Goal: Task Accomplishment & Management: Manage account settings

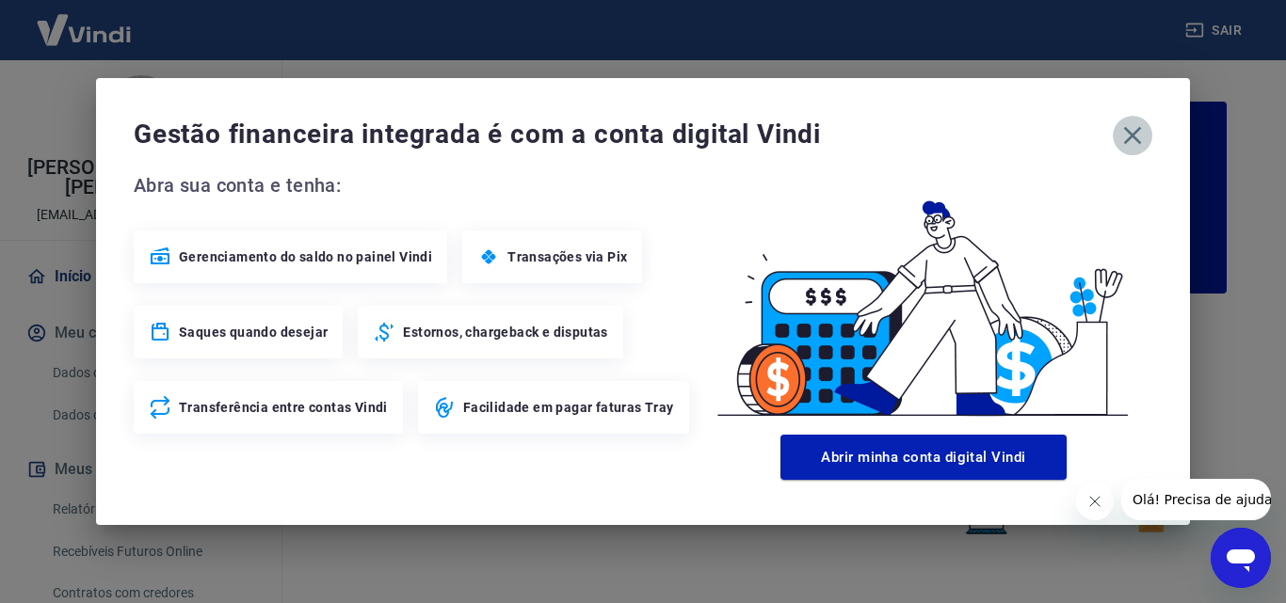
click at [1141, 135] on icon "button" at bounding box center [1132, 136] width 30 height 30
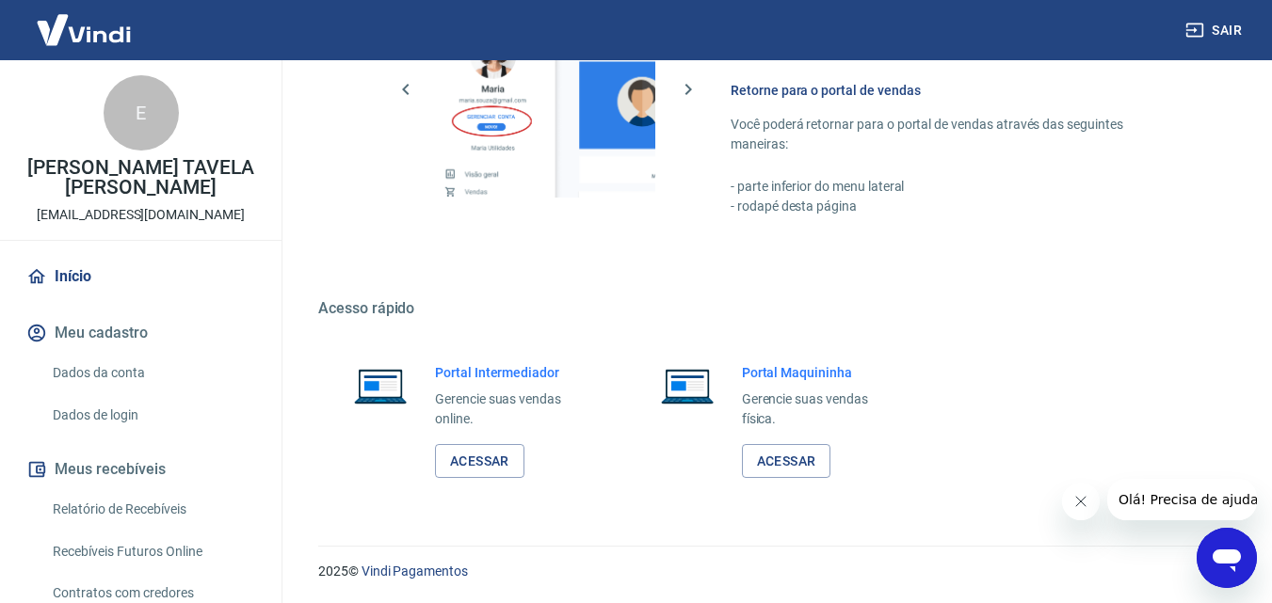
scroll to position [1136, 0]
click at [498, 461] on link "Acessar" at bounding box center [479, 460] width 89 height 35
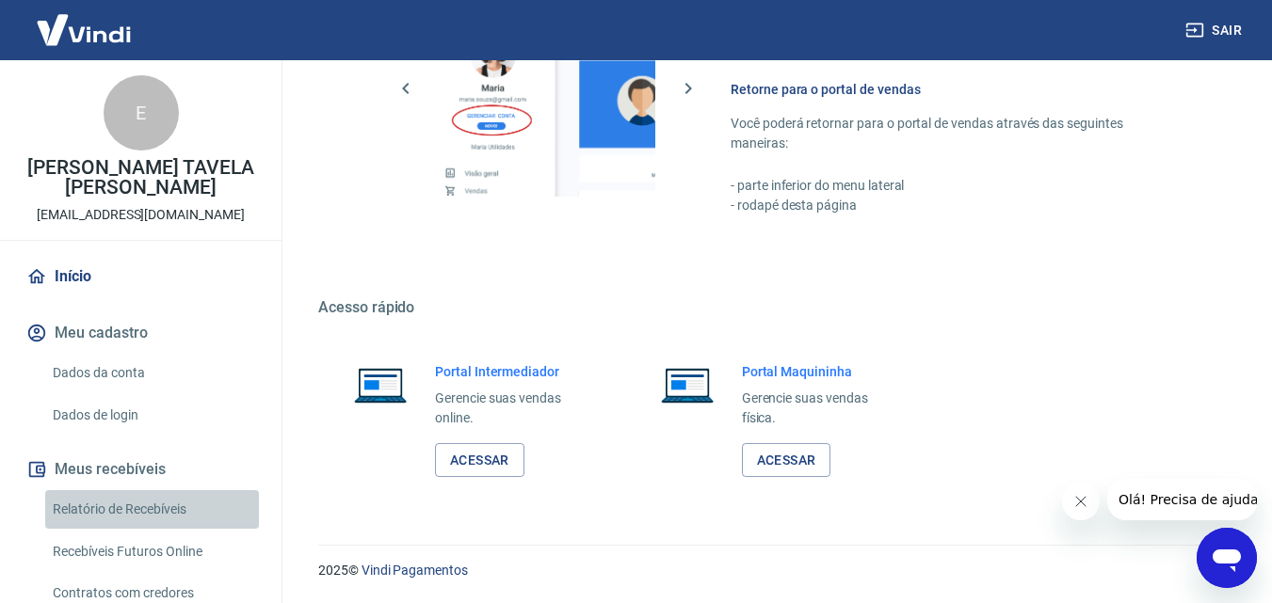
click at [164, 505] on link "Relatório de Recebíveis" at bounding box center [152, 509] width 214 height 39
